Goal: Task Accomplishment & Management: Use online tool/utility

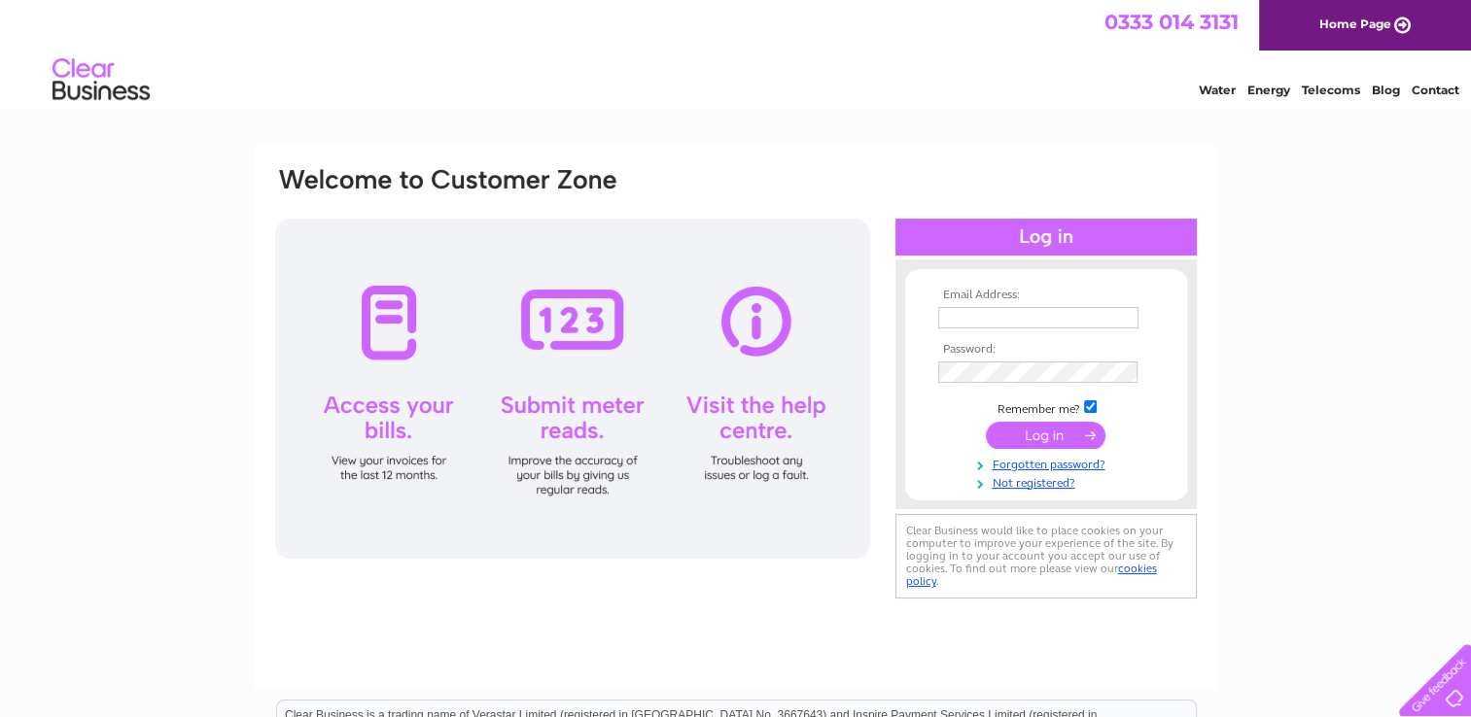
type input "email@arkchildcare.net"
click at [1064, 433] on input "submit" at bounding box center [1046, 435] width 120 height 27
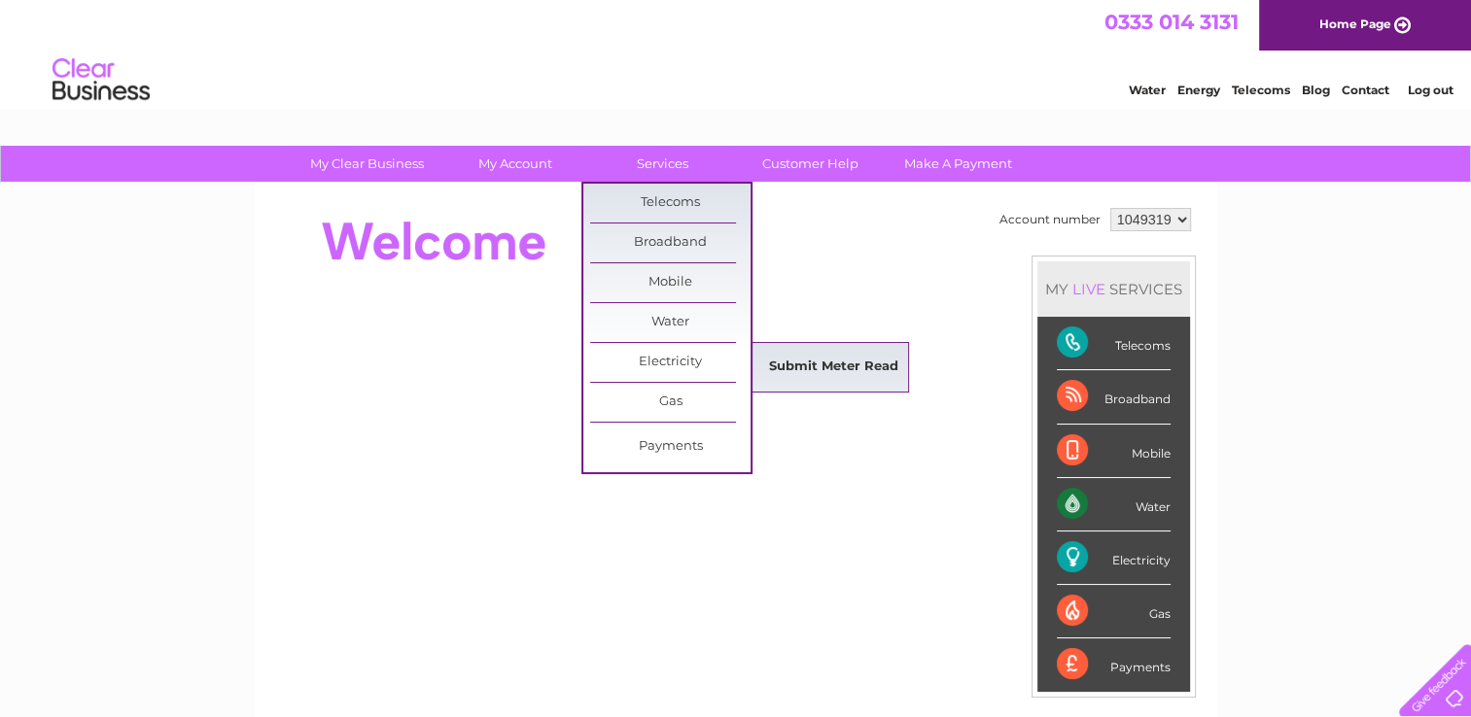
click at [836, 368] on link "Submit Meter Read" at bounding box center [833, 367] width 160 height 39
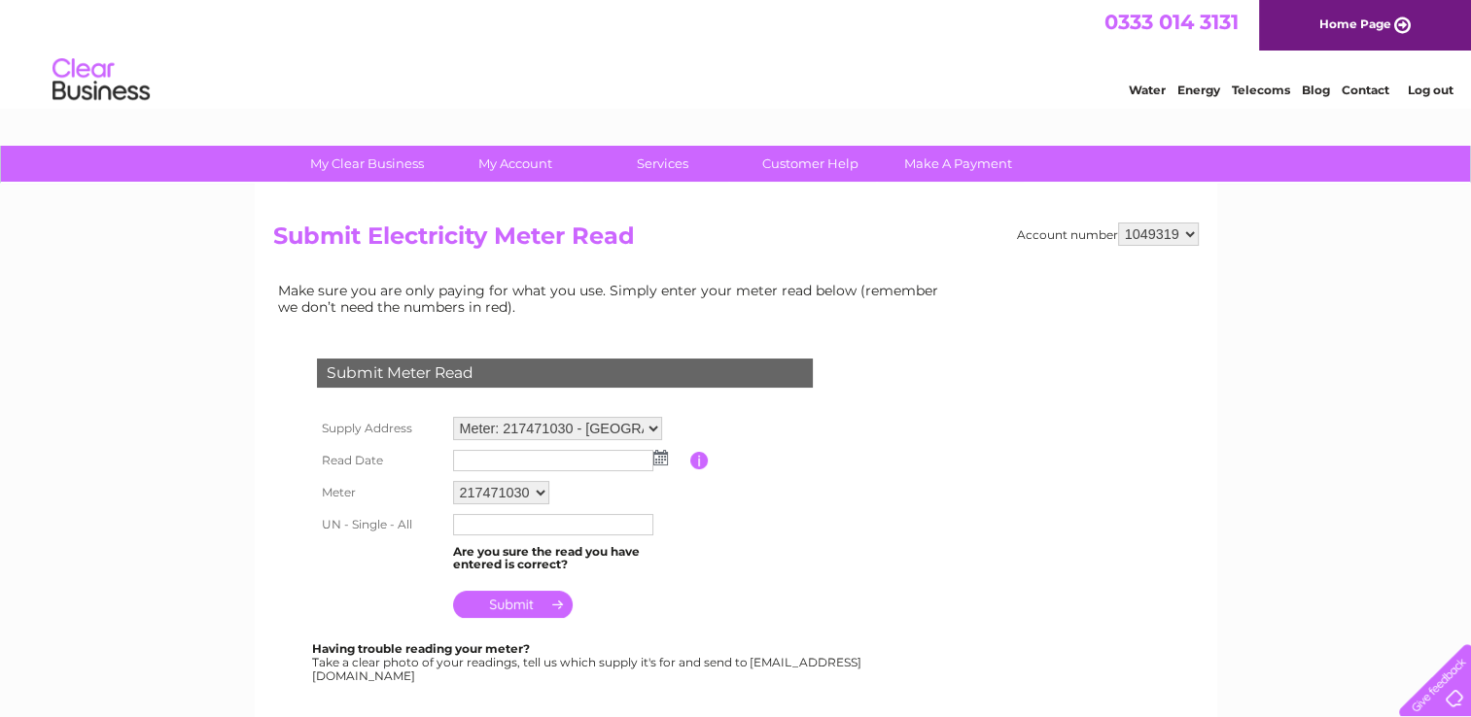
click at [643, 424] on select "Meter: 217471030 - York House, Mosstowie, Elgin, Morayshire, IV30 8UW Meter: Z1…" at bounding box center [557, 428] width 209 height 23
select select "132716"
click at [453, 417] on select "Meter: 217471030 - York House, Mosstowie, Elgin, Morayshire, IV30 8UW Meter: Z1…" at bounding box center [557, 429] width 209 height 25
click at [661, 457] on img at bounding box center [660, 458] width 15 height 16
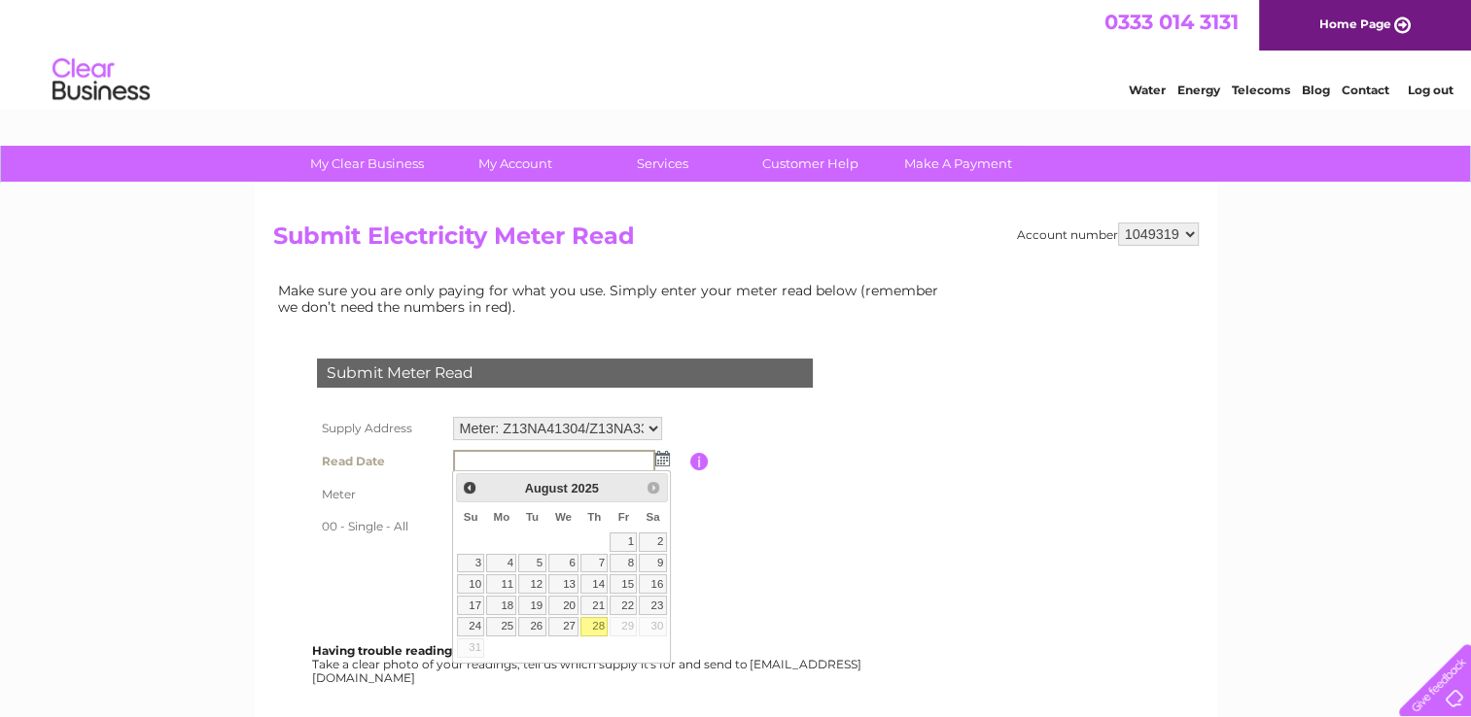
click at [588, 622] on link "28" at bounding box center [593, 626] width 27 height 19
type input "2025/08/28"
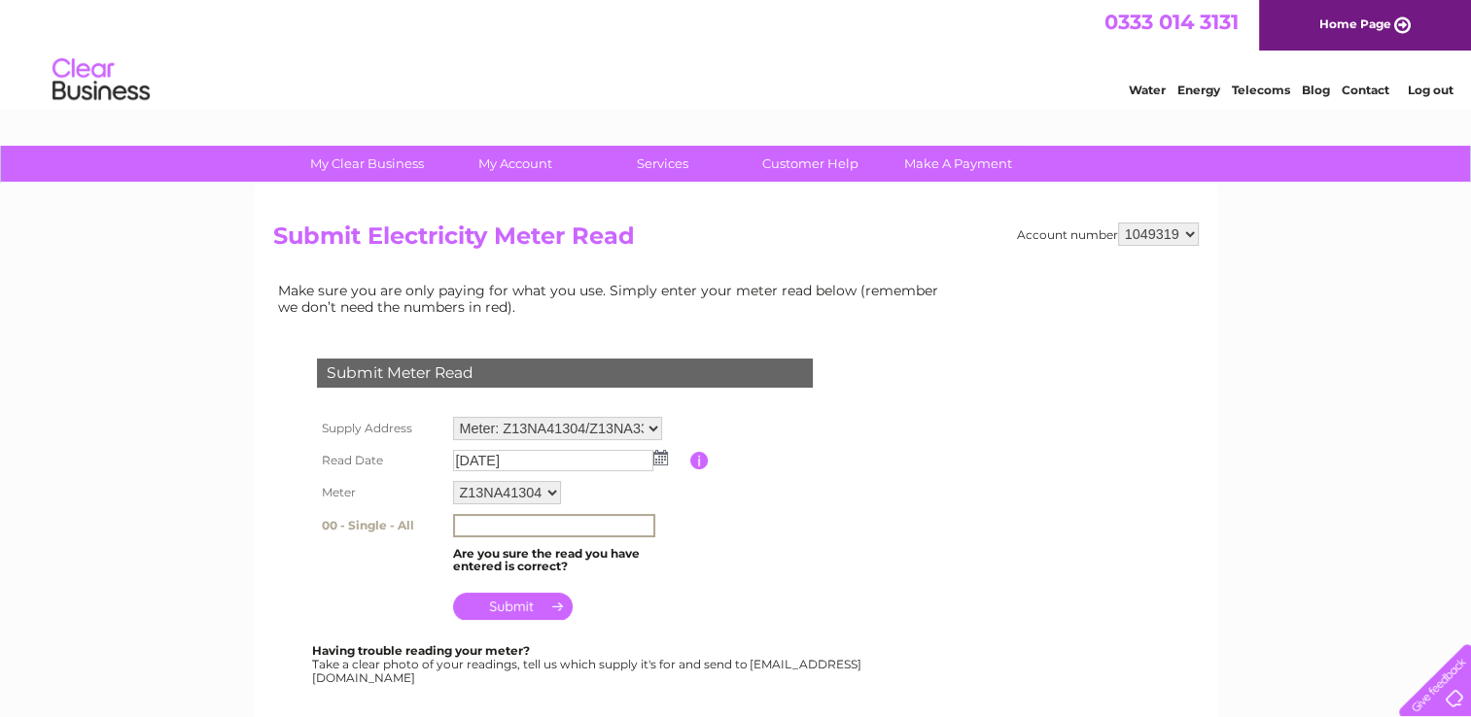
click at [505, 520] on input "text" at bounding box center [554, 525] width 202 height 23
type input "83739"
click at [499, 603] on input "submit" at bounding box center [513, 604] width 120 height 27
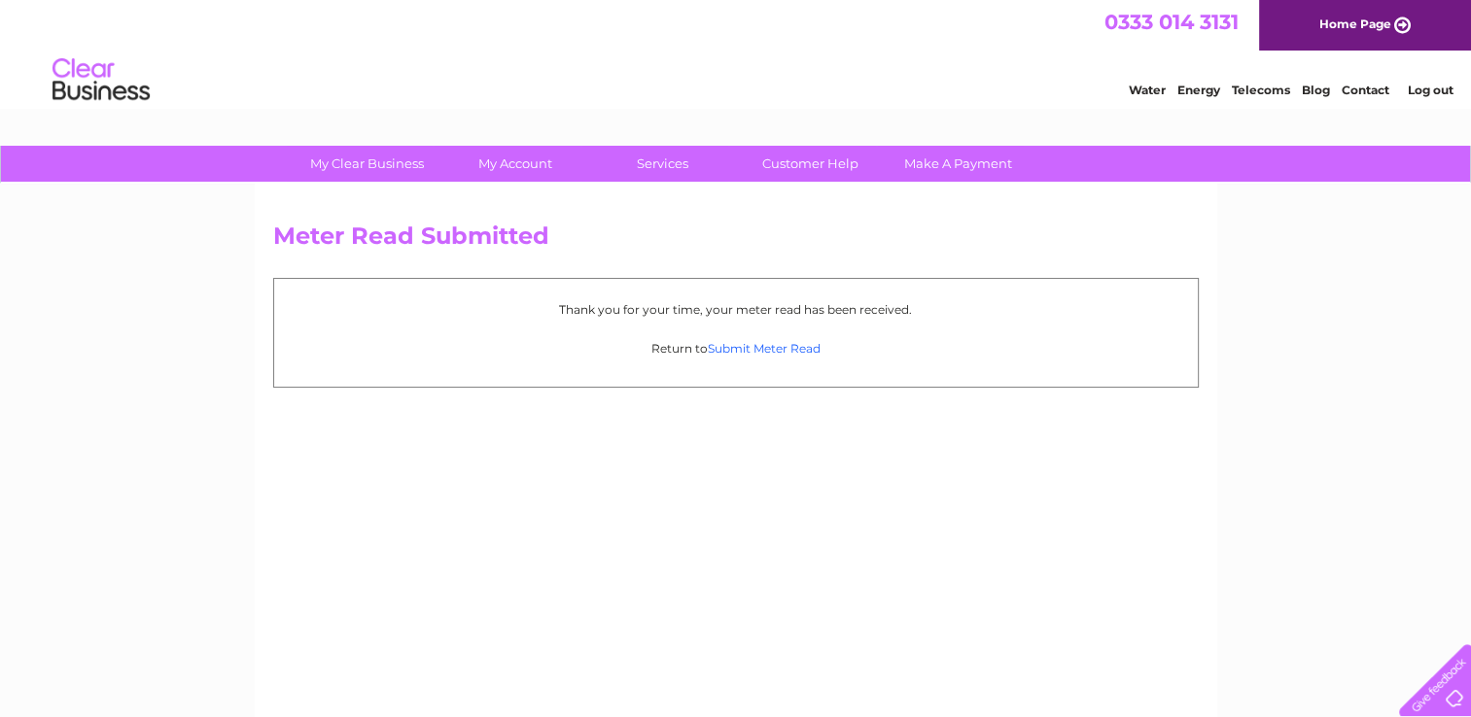
click at [789, 352] on link "Submit Meter Read" at bounding box center [764, 348] width 113 height 15
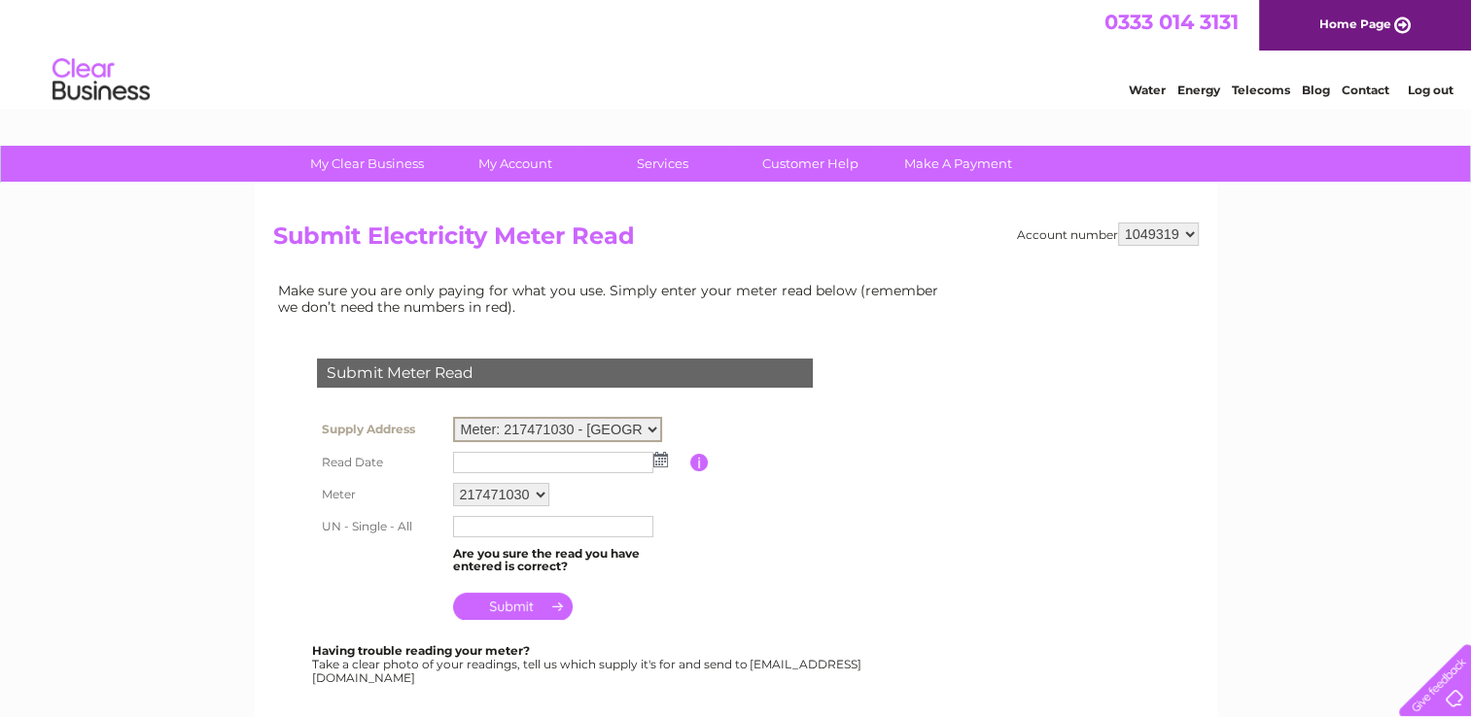
drag, startPoint x: 651, startPoint y: 425, endPoint x: 623, endPoint y: 440, distance: 32.2
click at [651, 425] on select "Meter: 217471030 - [GEOGRAPHIC_DATA], [GEOGRAPHIC_DATA], [GEOGRAPHIC_DATA], Mor…" at bounding box center [557, 429] width 209 height 25
select select "132716"
click at [453, 417] on select "Meter: 217471030 - [GEOGRAPHIC_DATA], [GEOGRAPHIC_DATA], [GEOGRAPHIC_DATA], Mor…" at bounding box center [557, 429] width 209 height 25
click at [558, 488] on select "Z13NA41304 Z13NA33756" at bounding box center [507, 492] width 108 height 23
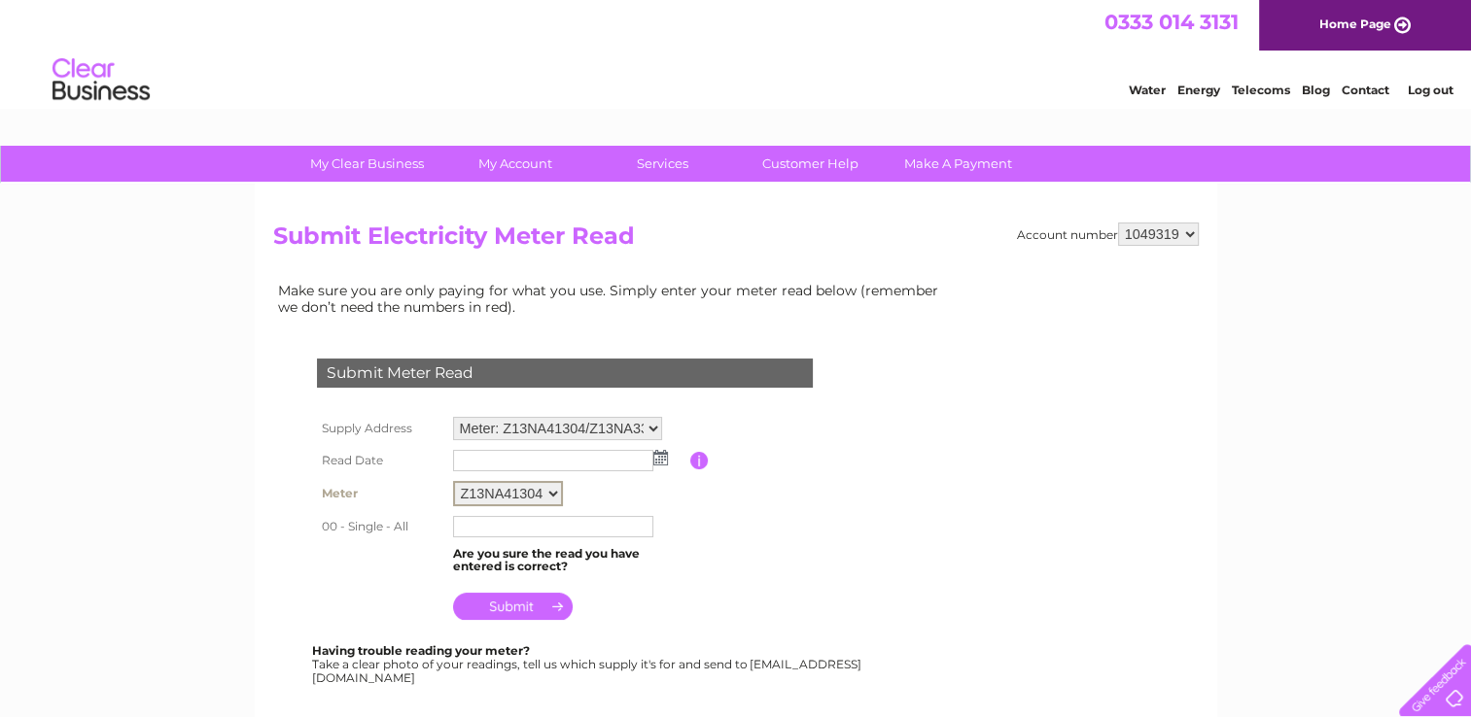
select select "171496"
click at [453, 481] on select "Z13NA41304 Z13NA33756" at bounding box center [508, 493] width 110 height 25
click at [660, 459] on img at bounding box center [660, 458] width 15 height 16
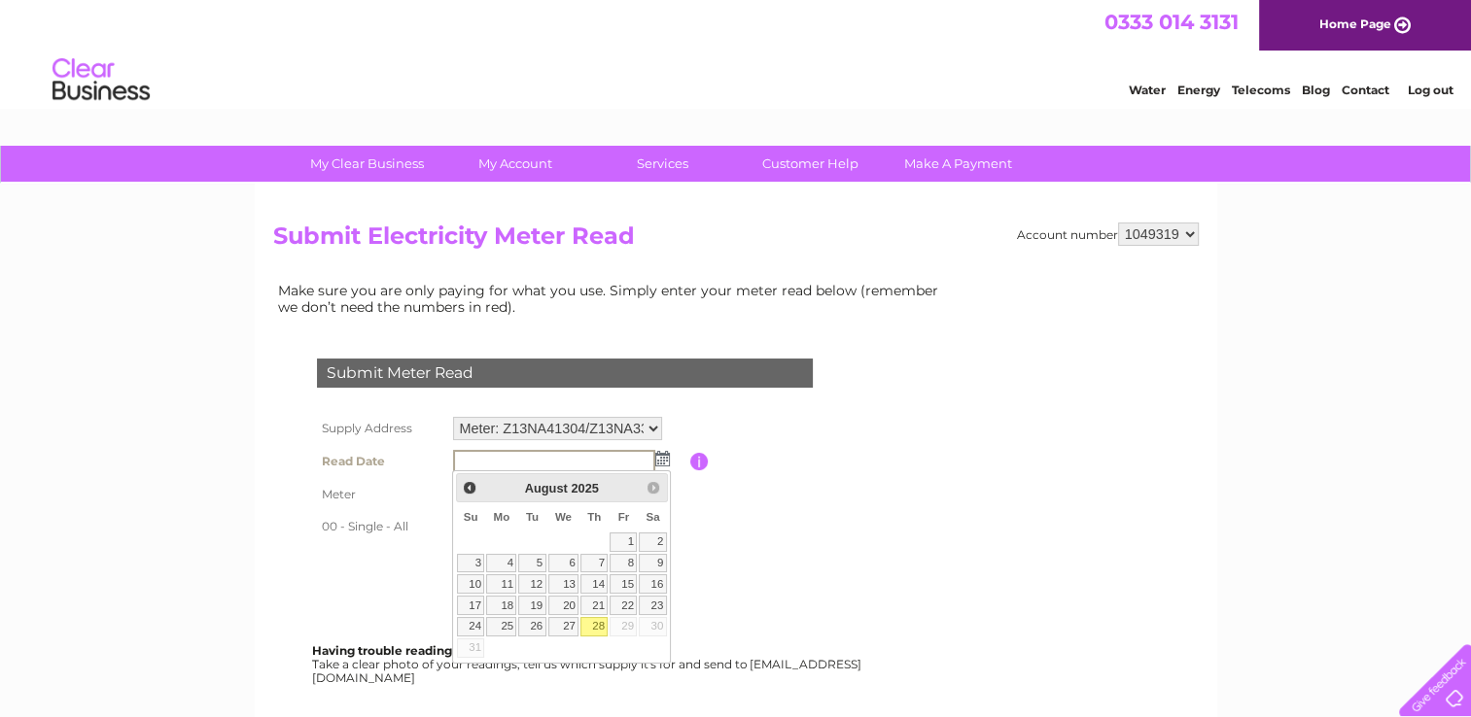
click at [596, 624] on link "28" at bounding box center [593, 626] width 27 height 19
type input "2025/08/28"
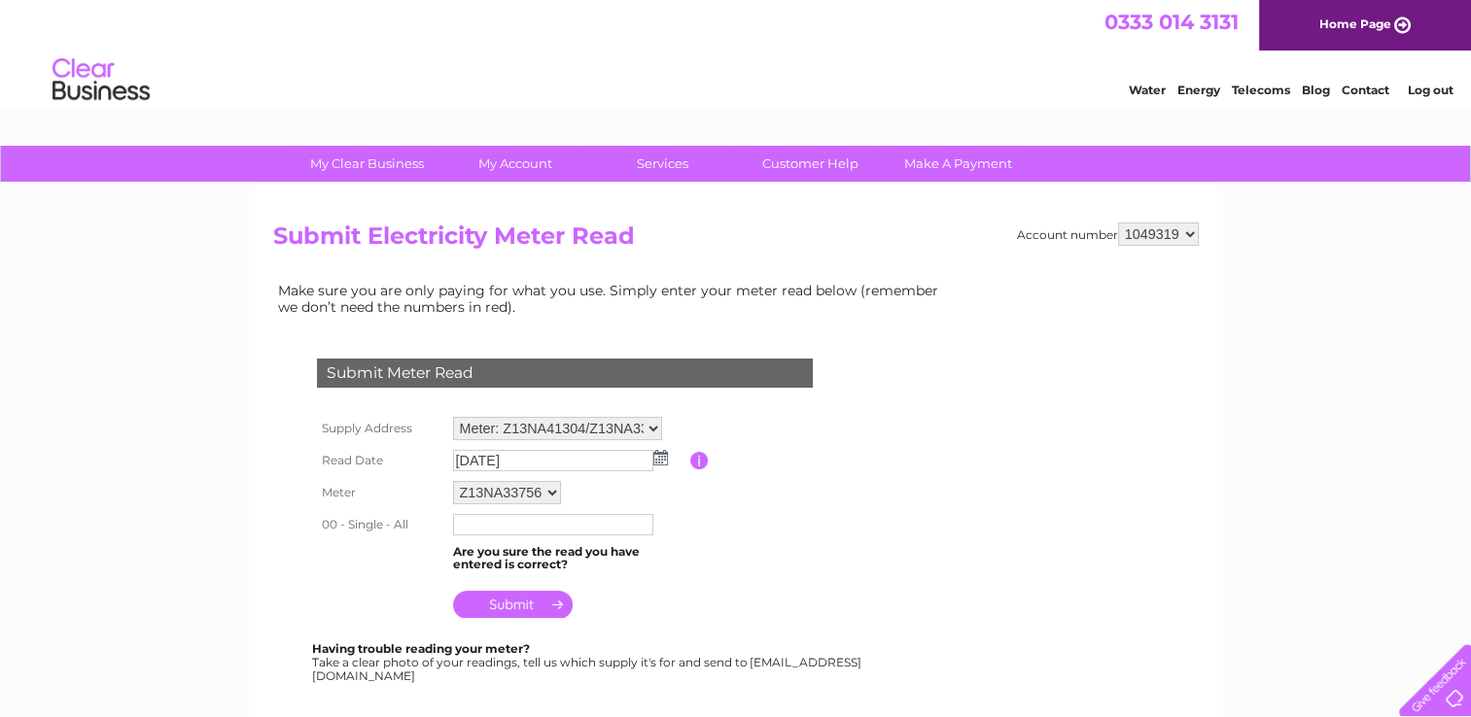
click at [509, 523] on input "text" at bounding box center [553, 524] width 200 height 21
type input "49848"
click at [521, 603] on input "submit" at bounding box center [513, 606] width 120 height 27
